Goal: Book appointment/travel/reservation

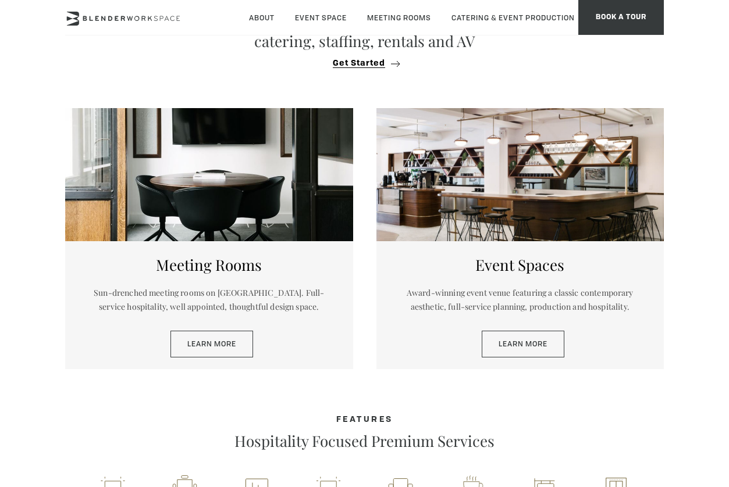
scroll to position [465, 0]
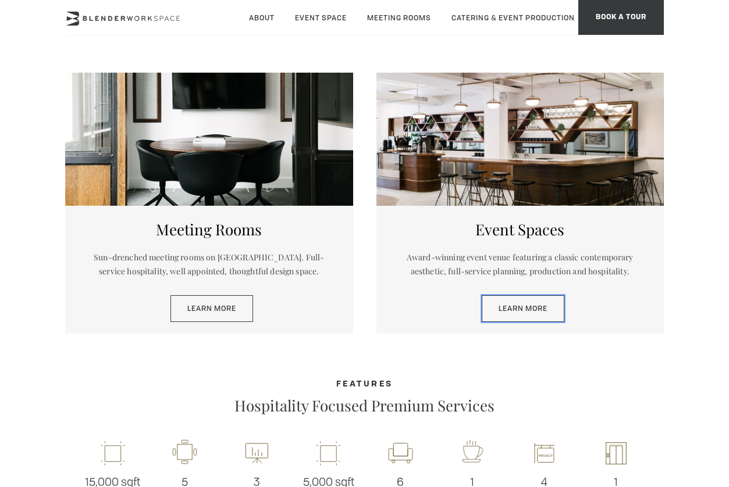
click at [510, 308] on link "Learn More" at bounding box center [523, 308] width 83 height 27
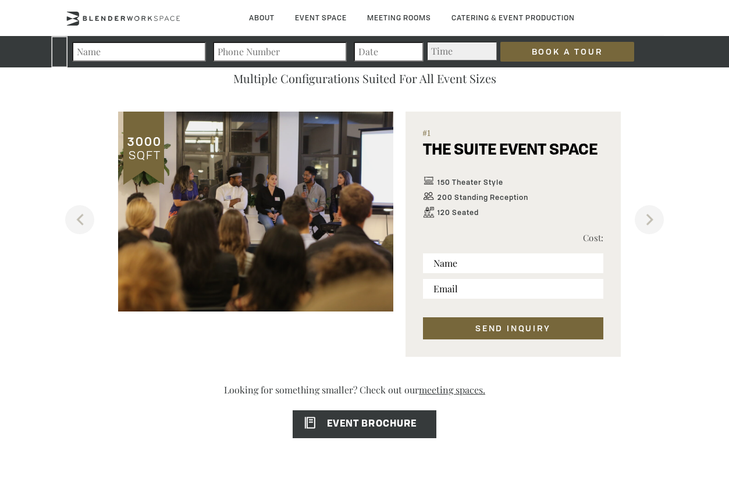
scroll to position [640, 0]
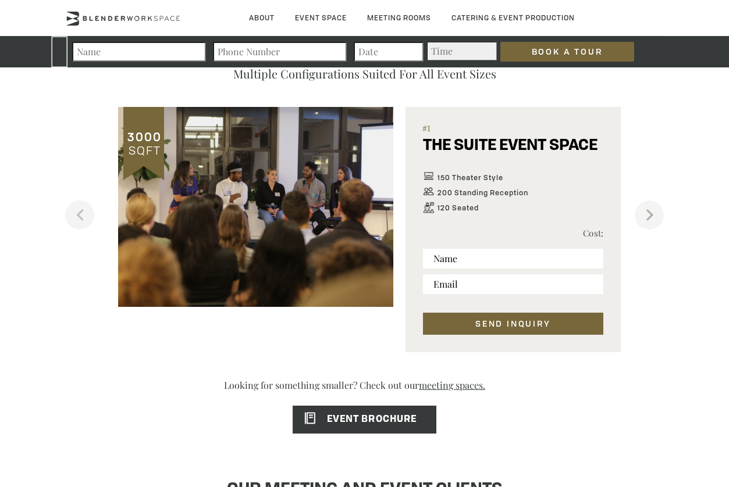
click at [657, 215] on button "Next" at bounding box center [649, 215] width 29 height 29
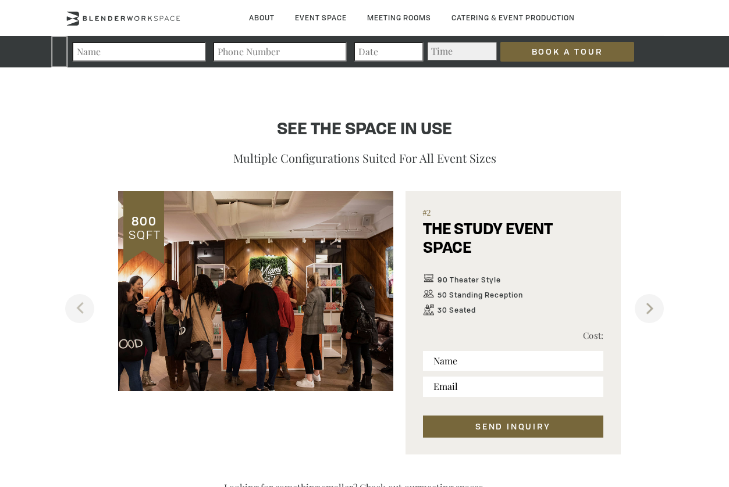
scroll to position [523, 0]
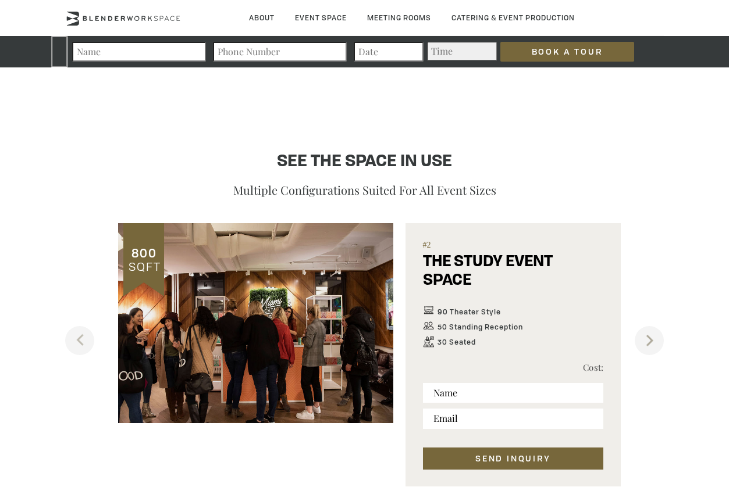
click at [650, 339] on button "Next" at bounding box center [649, 340] width 29 height 29
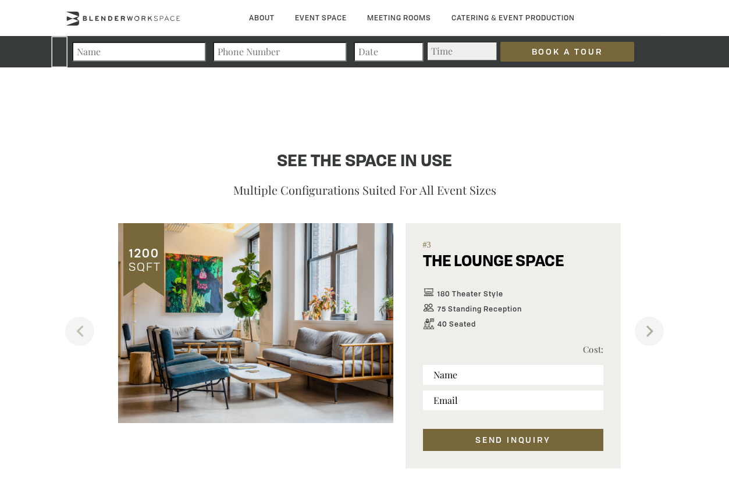
click at [646, 336] on button "Next" at bounding box center [649, 331] width 29 height 29
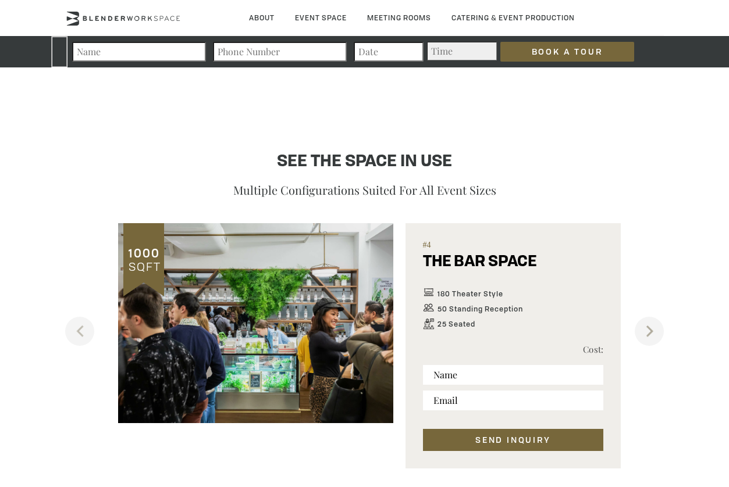
click at [659, 325] on button "Next" at bounding box center [649, 331] width 29 height 29
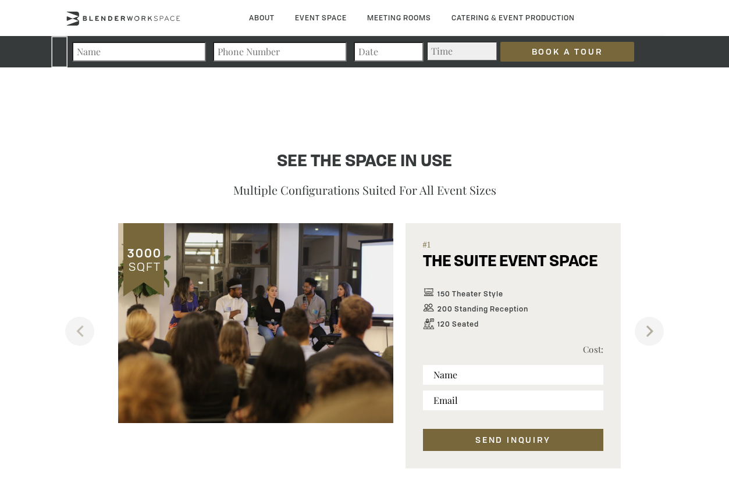
click at [659, 325] on button "Next" at bounding box center [649, 331] width 29 height 29
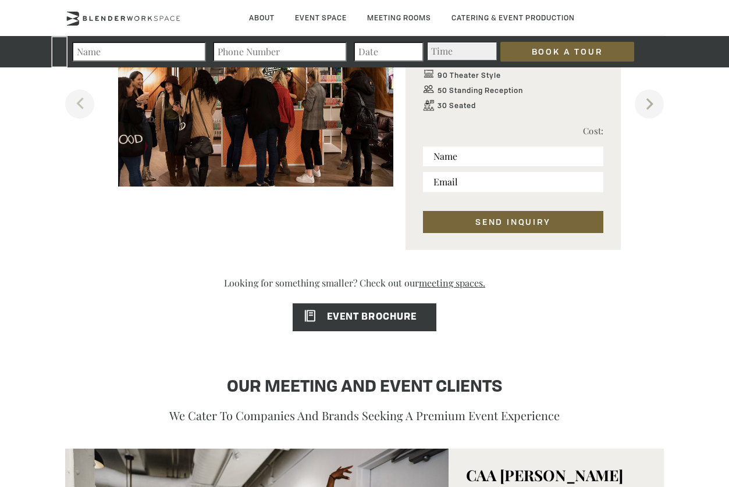
scroll to position [756, 0]
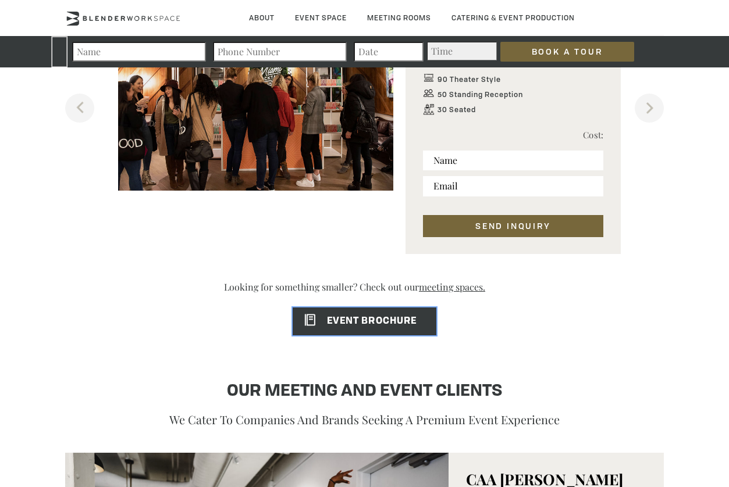
click at [351, 316] on link "EVENT BROCHURE" at bounding box center [365, 322] width 144 height 28
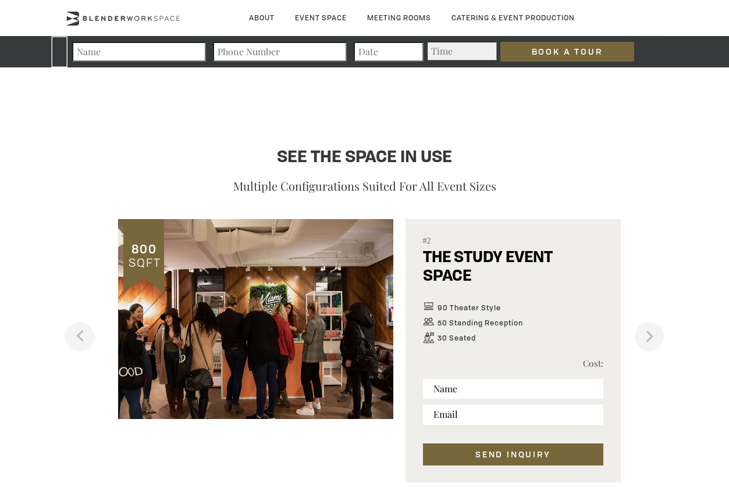
scroll to position [523, 0]
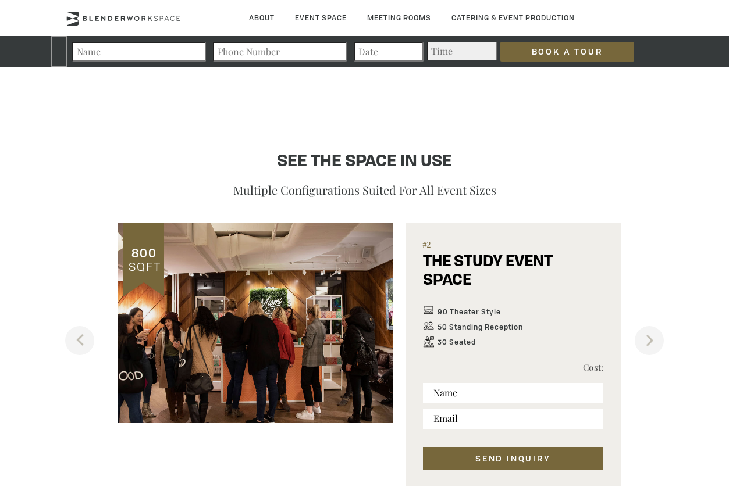
click at [148, 259] on span "SQFT" at bounding box center [143, 267] width 35 height 16
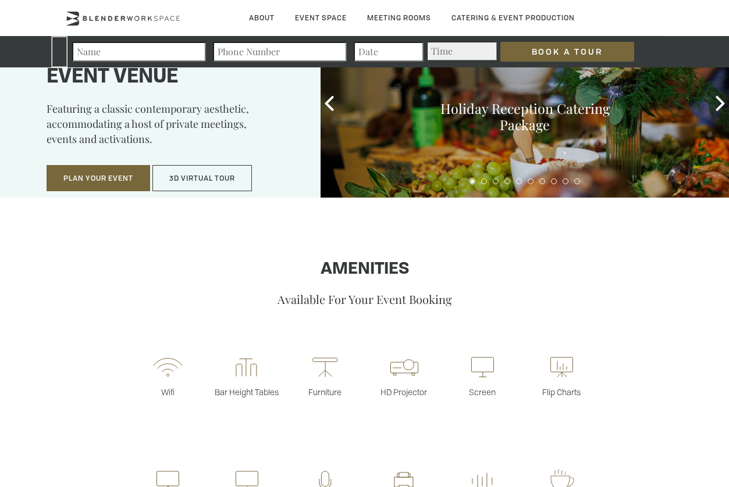
scroll to position [0, 0]
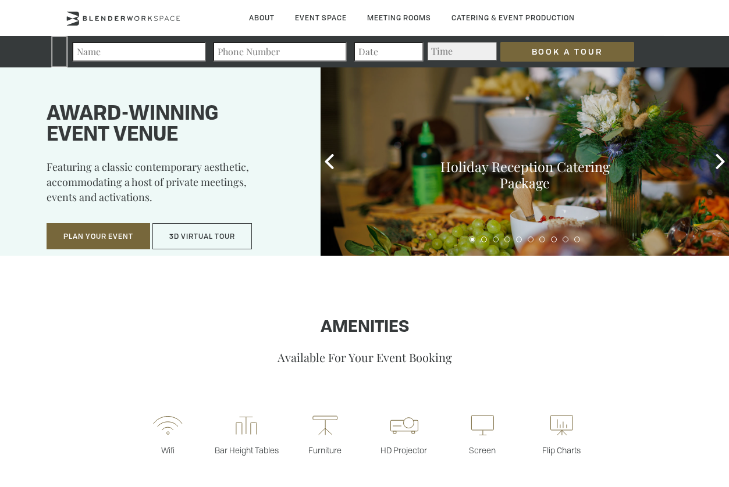
click at [0, 0] on link "Event Suite" at bounding box center [0, 0] width 0 height 0
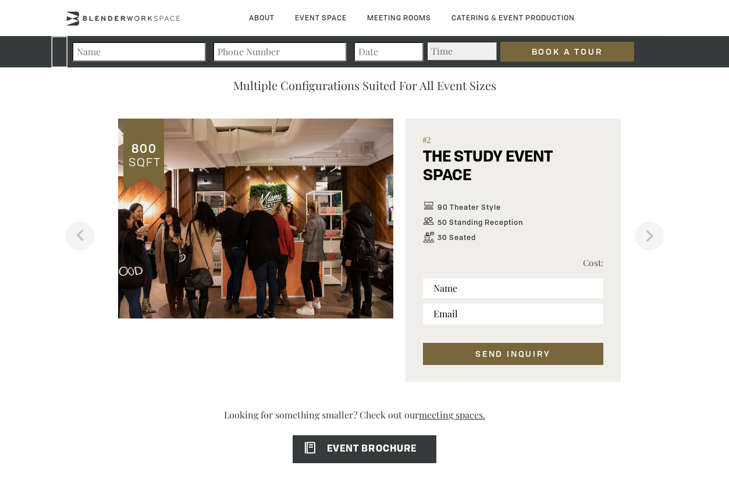
scroll to position [640, 0]
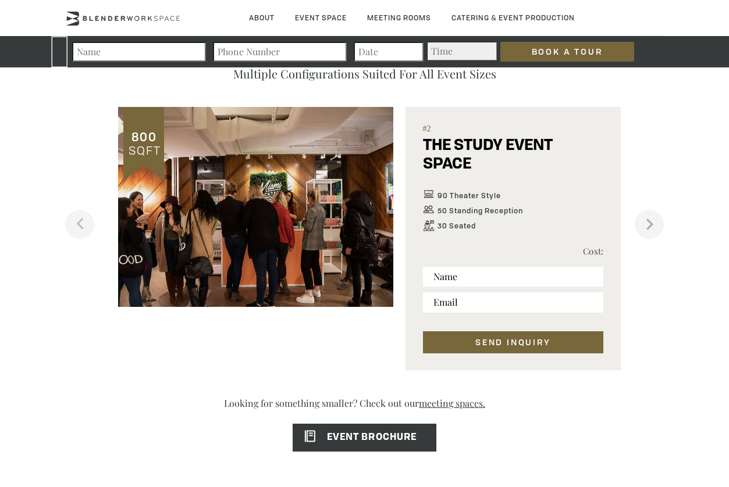
click at [642, 229] on button "Next" at bounding box center [649, 224] width 29 height 29
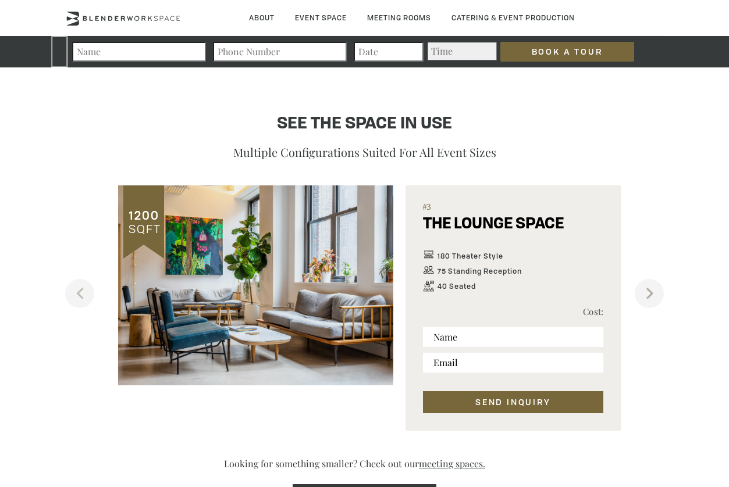
scroll to position [582, 0]
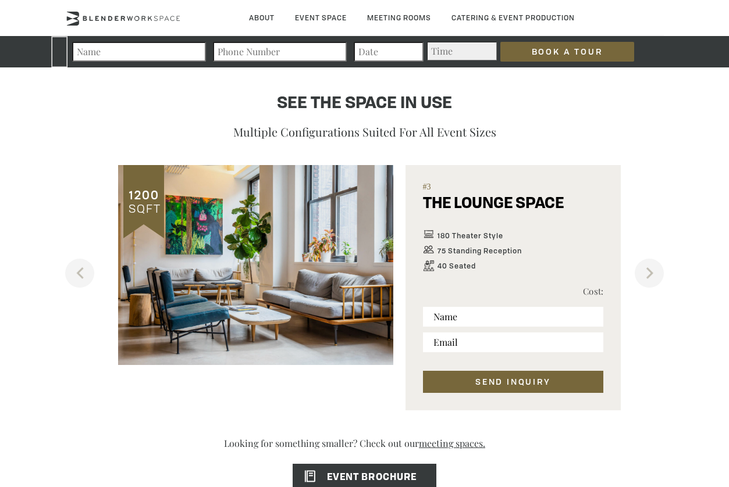
drag, startPoint x: 662, startPoint y: 146, endPoint x: 629, endPoint y: 105, distance: 52.5
click at [663, 146] on section "See the space in use Multiple configurations suited for all event sizes Previou…" at bounding box center [364, 246] width 599 height 364
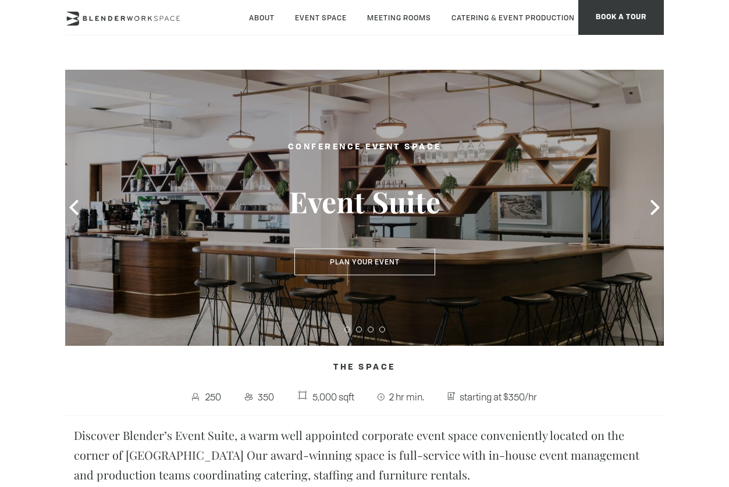
type div "2025-08-27"
click at [649, 203] on icon at bounding box center [654, 207] width 15 height 15
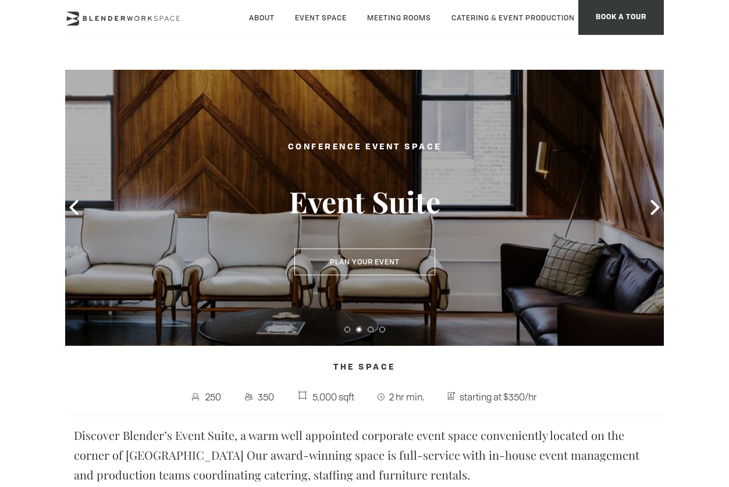
click at [649, 203] on icon at bounding box center [654, 207] width 15 height 15
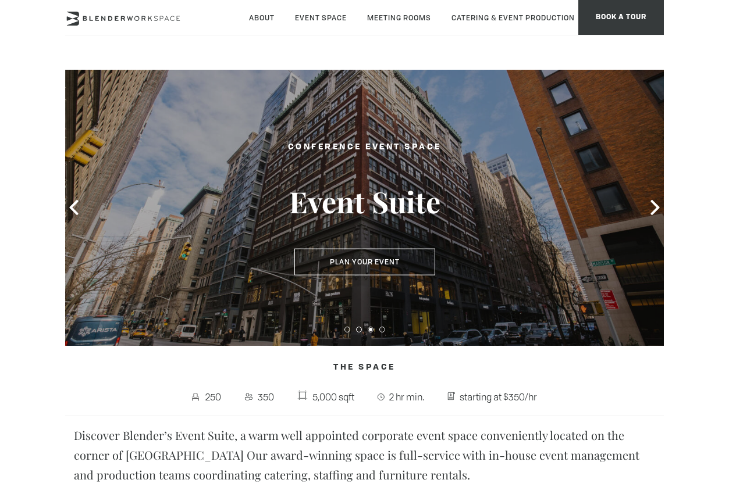
click at [649, 203] on icon at bounding box center [654, 207] width 15 height 15
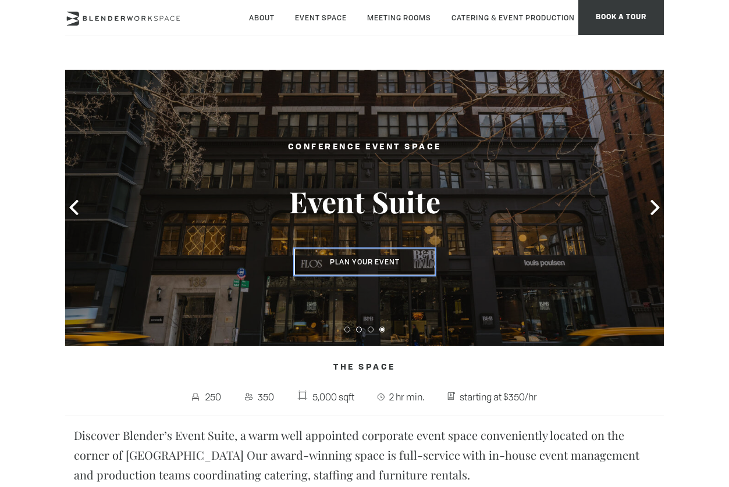
click at [385, 261] on button "Plan Your Event" at bounding box center [364, 262] width 141 height 27
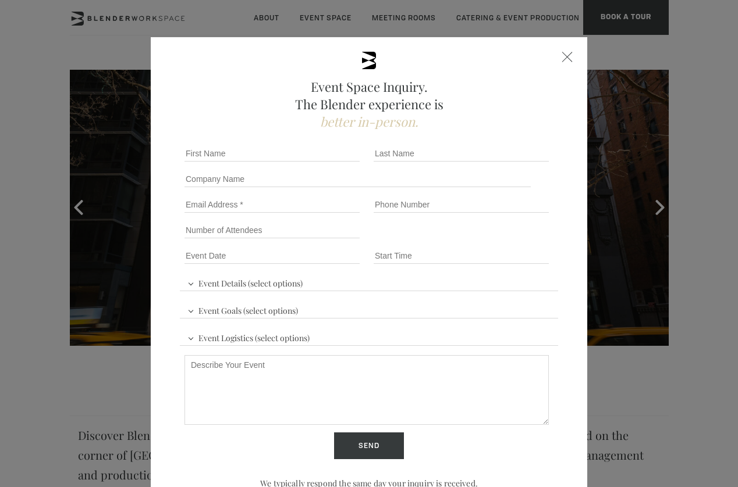
click at [555, 53] on div "Event Space Inquiry. The Blender experience is better in-person. Event Details …" at bounding box center [369, 286] width 436 height 498
click at [557, 56] on div "Event Space Inquiry. The Blender experience is better in-person. Event Details …" at bounding box center [369, 286] width 436 height 498
click at [562, 54] on div at bounding box center [567, 57] width 10 height 10
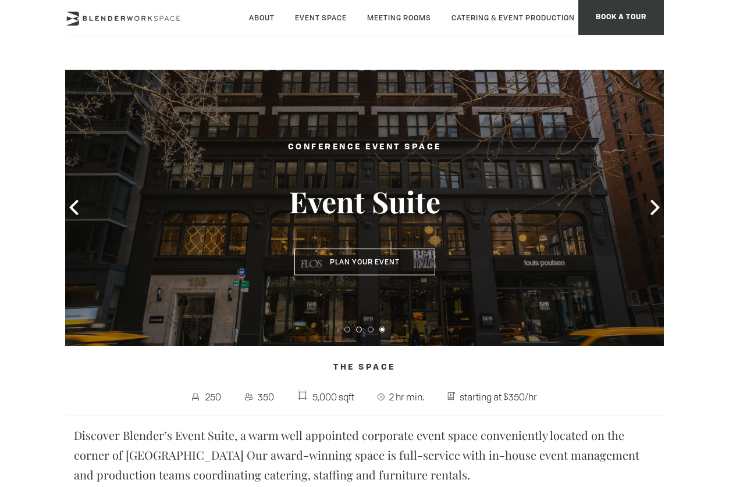
click at [74, 206] on icon at bounding box center [73, 207] width 15 height 15
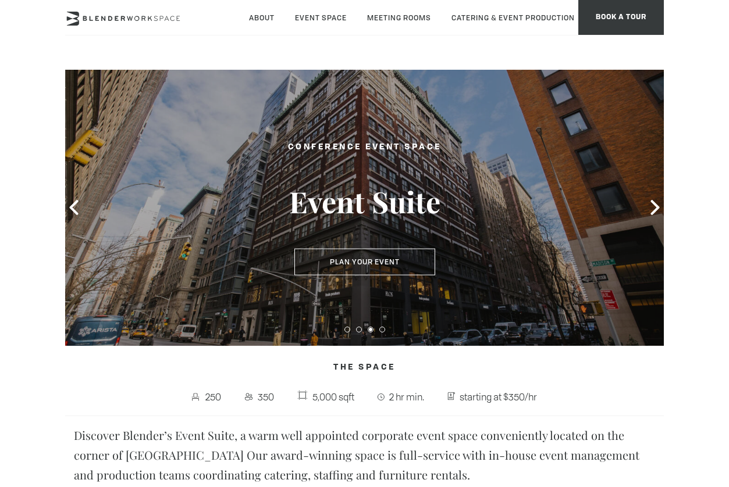
click at [74, 206] on icon at bounding box center [73, 207] width 15 height 15
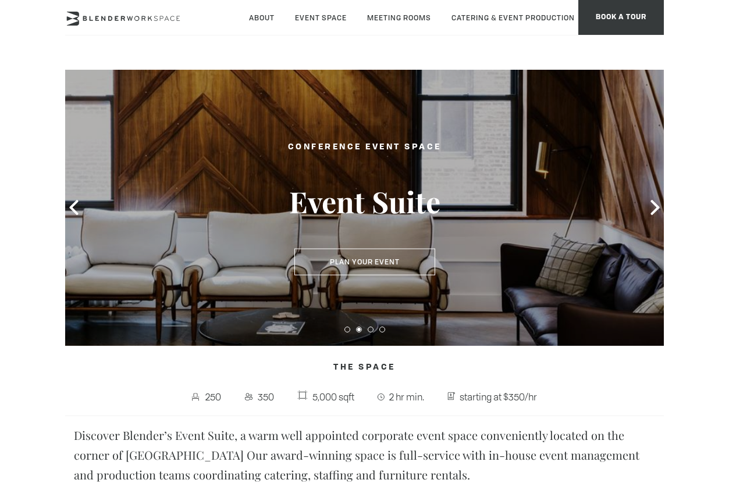
click at [74, 206] on icon at bounding box center [73, 207] width 15 height 15
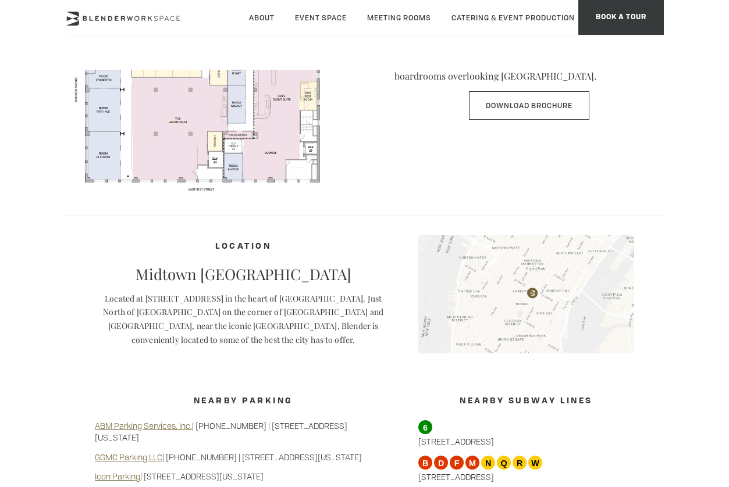
scroll to position [582, 0]
